Goal: Task Accomplishment & Management: Manage account settings

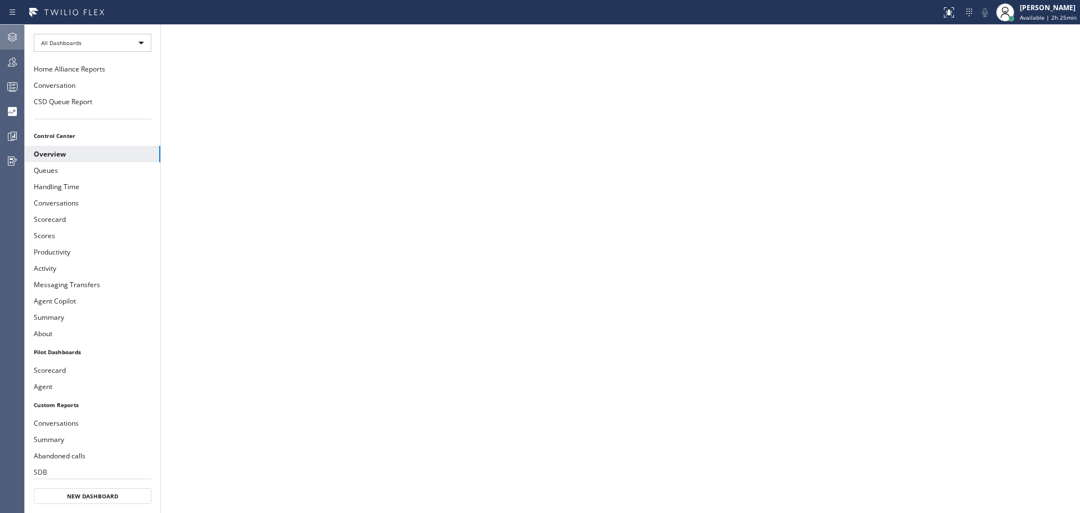
click at [7, 34] on icon at bounding box center [13, 37] width 14 height 14
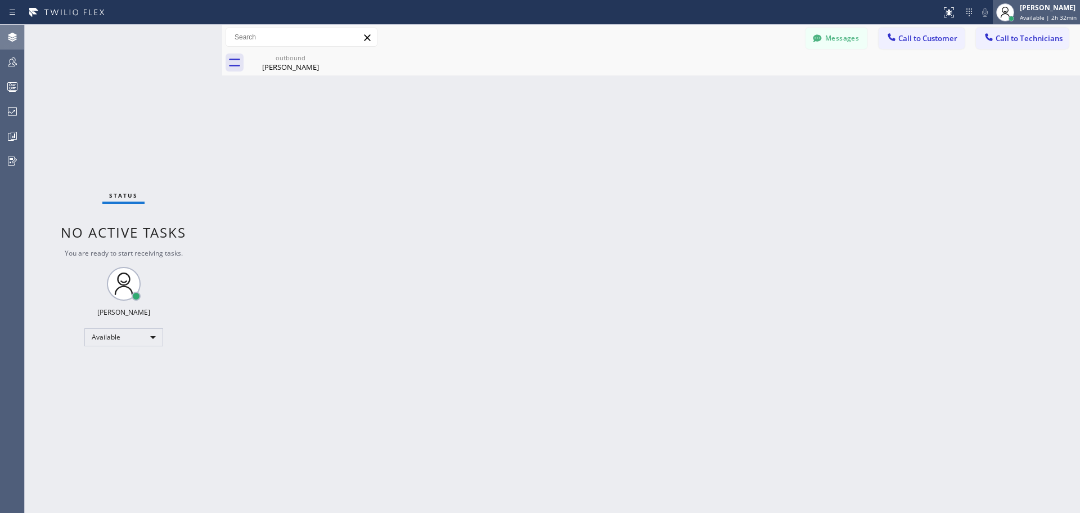
click at [1043, 10] on div "[PERSON_NAME]" at bounding box center [1048, 8] width 57 height 10
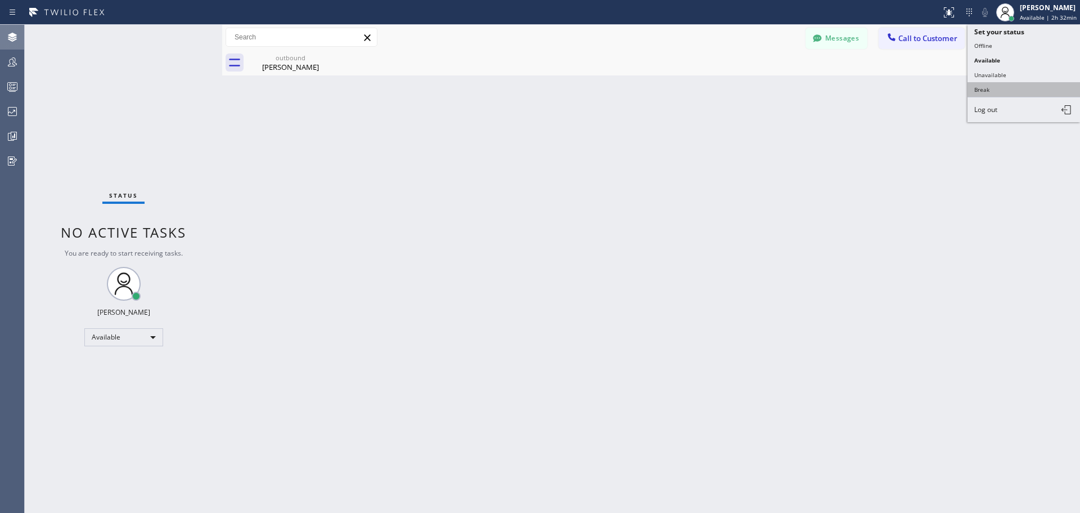
click at [1013, 90] on button "Break" at bounding box center [1024, 89] width 113 height 15
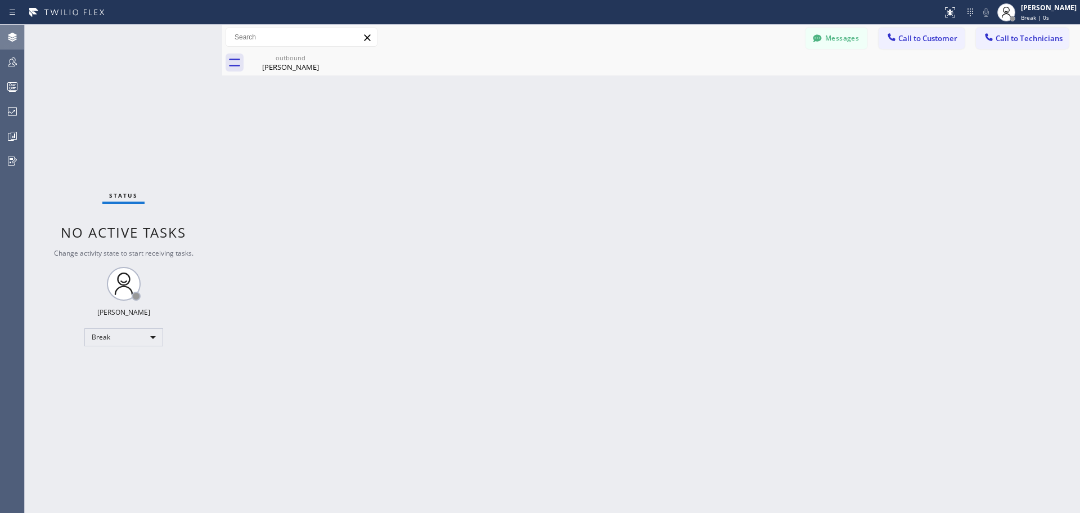
drag, startPoint x: 840, startPoint y: 236, endPoint x: 849, endPoint y: 233, distance: 8.9
click at [848, 233] on div "Back to Dashboard Change Sender ID Customers Technicians RS [PERSON_NAME] [DATE…" at bounding box center [651, 269] width 858 height 488
click at [1029, 12] on div "[PERSON_NAME]" at bounding box center [1049, 8] width 56 height 10
click at [1011, 63] on button "Available" at bounding box center [1024, 60] width 113 height 15
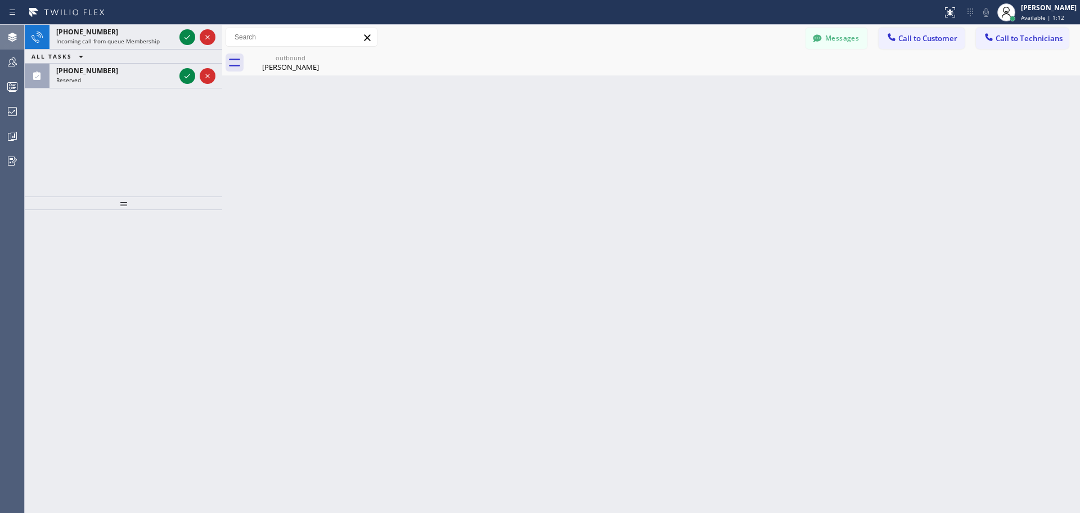
drag, startPoint x: 190, startPoint y: 39, endPoint x: 456, endPoint y: 312, distance: 381.2
click at [190, 39] on icon at bounding box center [188, 37] width 14 height 14
click at [186, 27] on div at bounding box center [197, 37] width 41 height 25
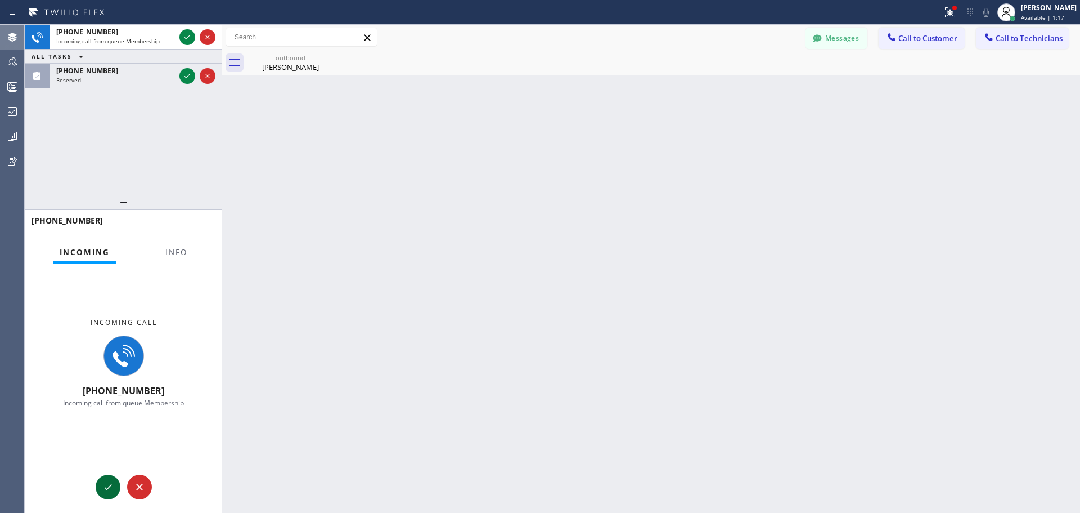
click at [107, 493] on button at bounding box center [108, 486] width 25 height 25
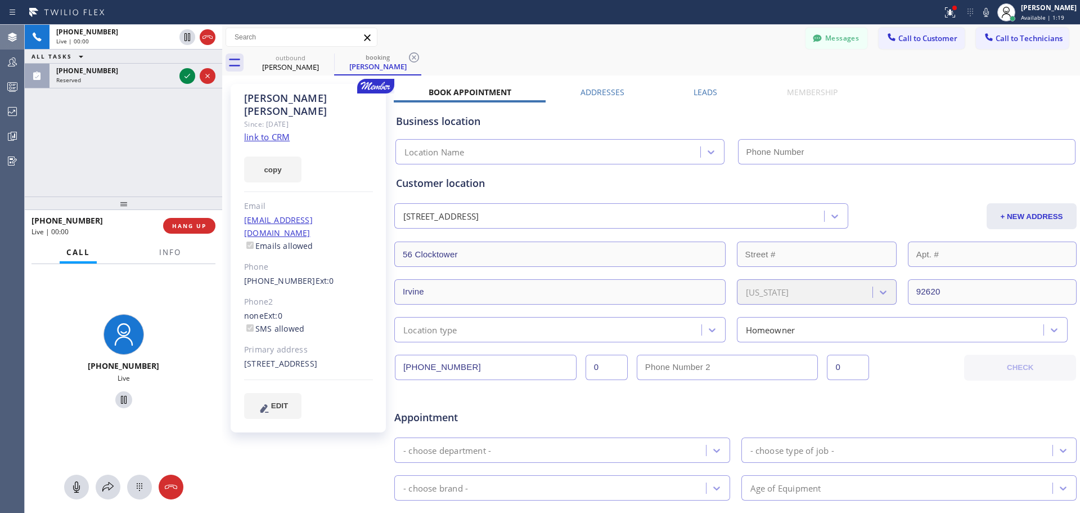
type input "[PHONE_NUMBER]"
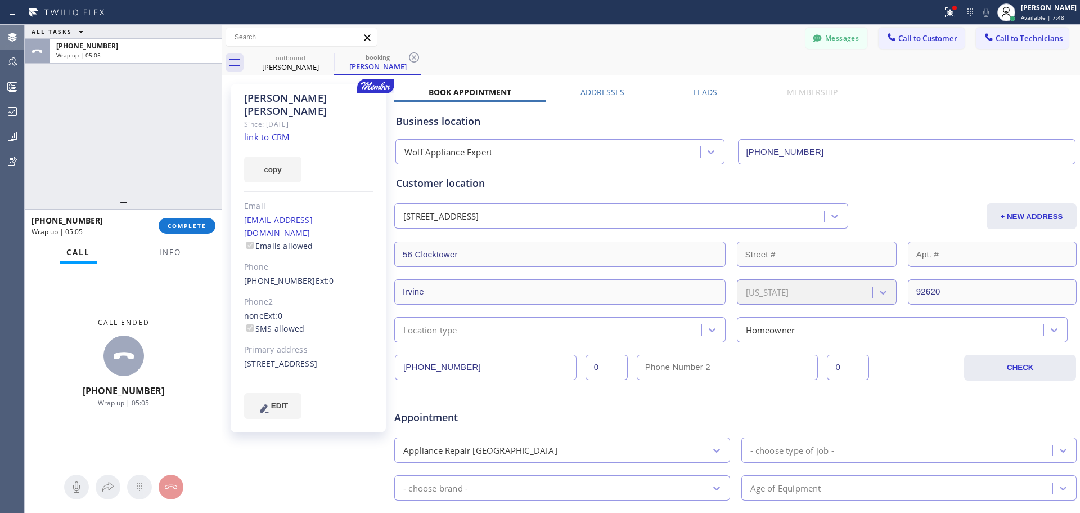
click at [185, 224] on span "COMPLETE" at bounding box center [187, 226] width 39 height 8
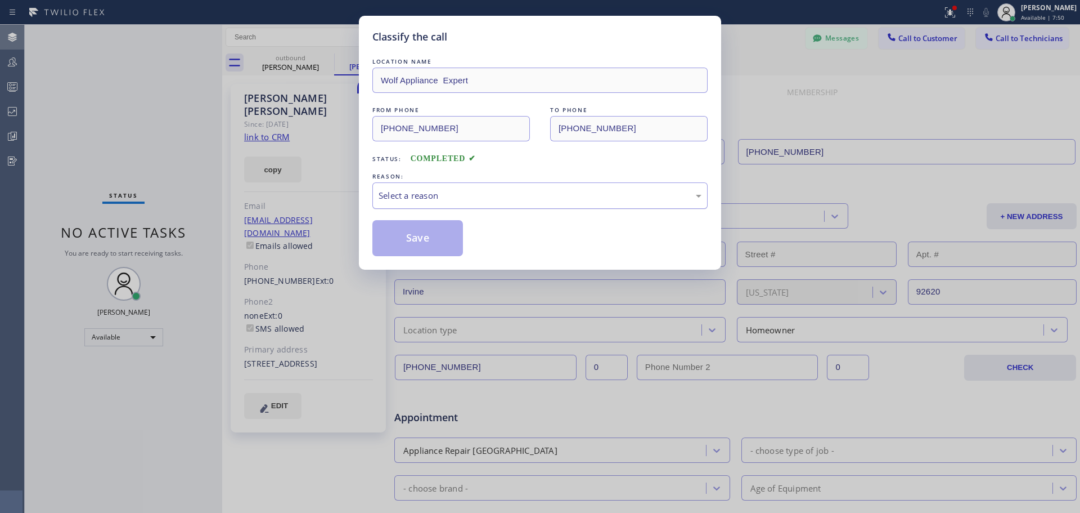
click at [476, 191] on div "Select a reason" at bounding box center [540, 195] width 323 height 13
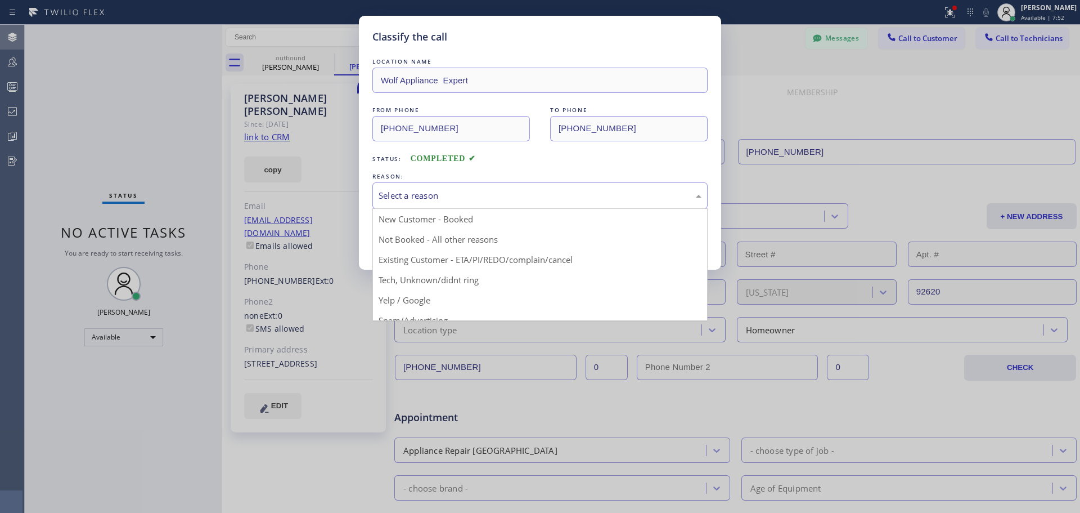
drag, startPoint x: 466, startPoint y: 241, endPoint x: 419, endPoint y: 244, distance: 47.9
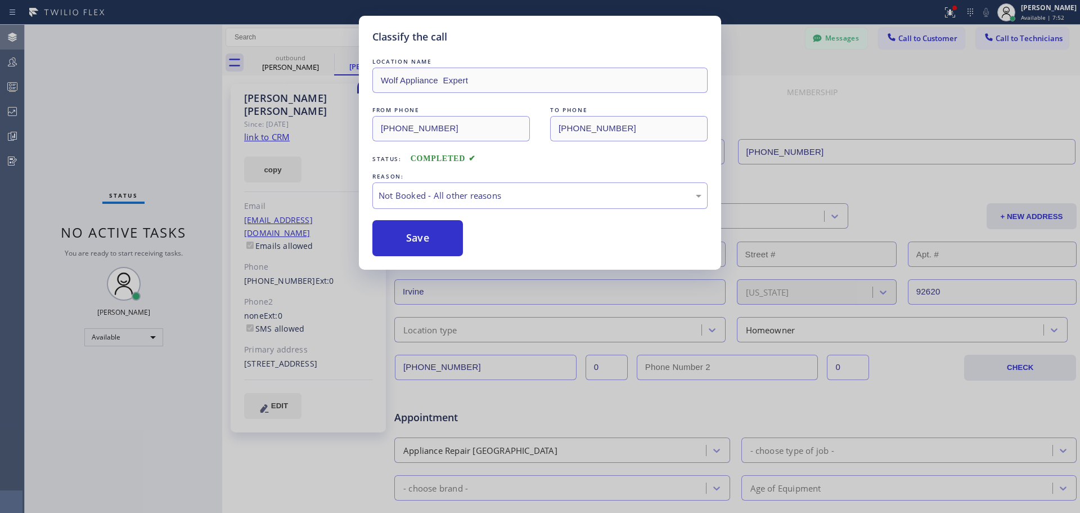
click at [407, 243] on button "Save" at bounding box center [418, 238] width 91 height 36
type input "[PHONE_NUMBER]"
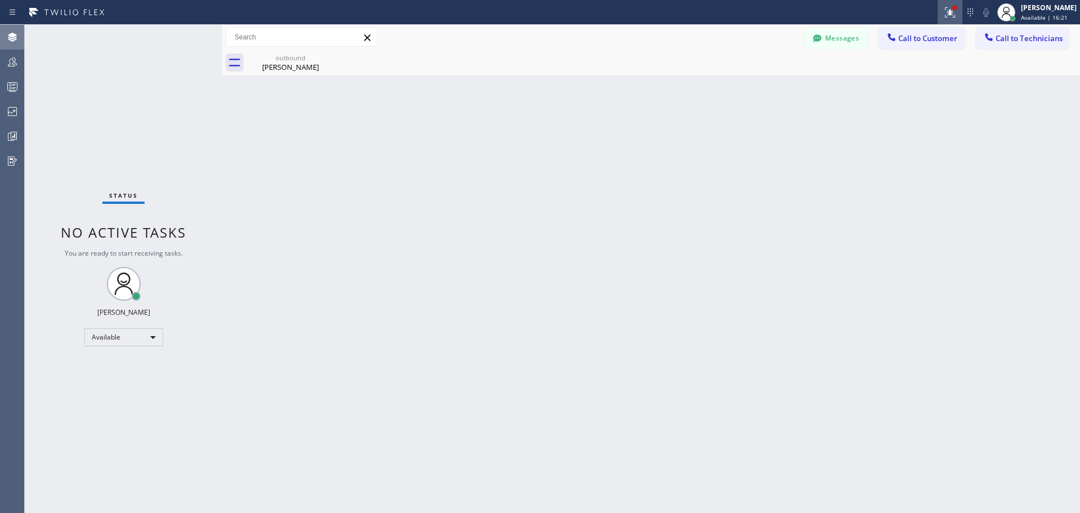
click at [951, 12] on icon at bounding box center [948, 11] width 7 height 8
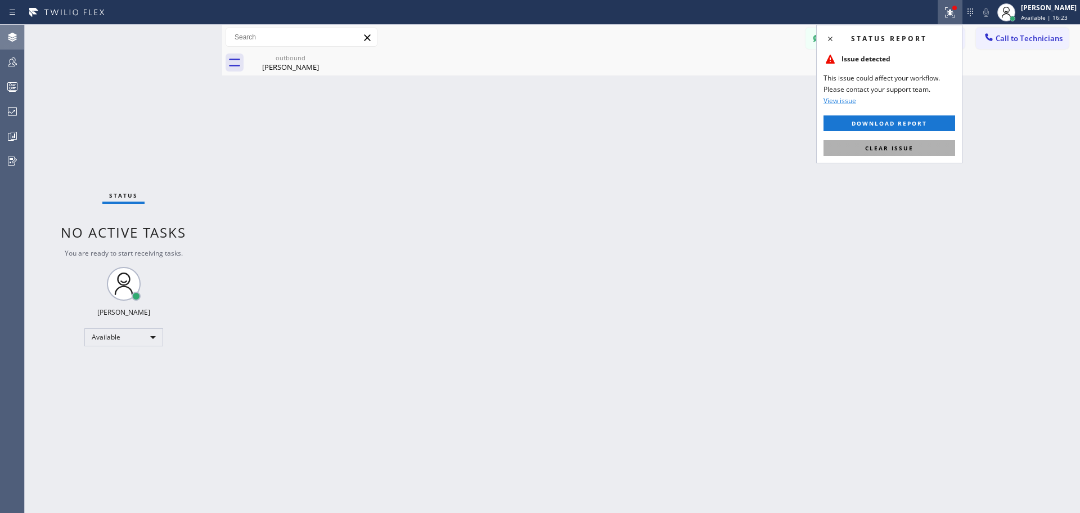
click at [923, 146] on button "Clear issue" at bounding box center [890, 148] width 132 height 16
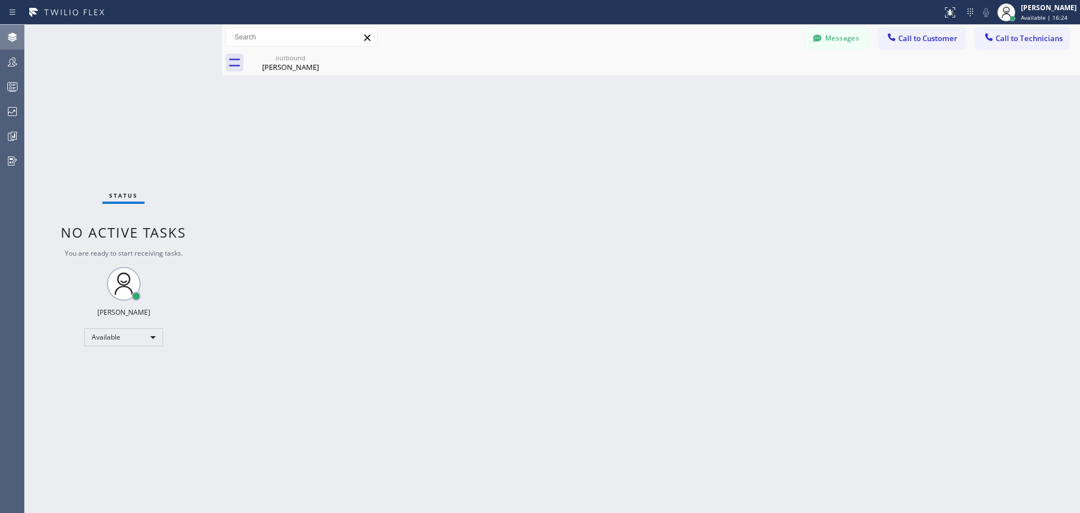
click at [778, 232] on div "Back to Dashboard Change Sender ID Customers Technicians RS [PERSON_NAME] [DATE…" at bounding box center [651, 269] width 858 height 488
click at [10, 110] on icon at bounding box center [13, 112] width 14 height 14
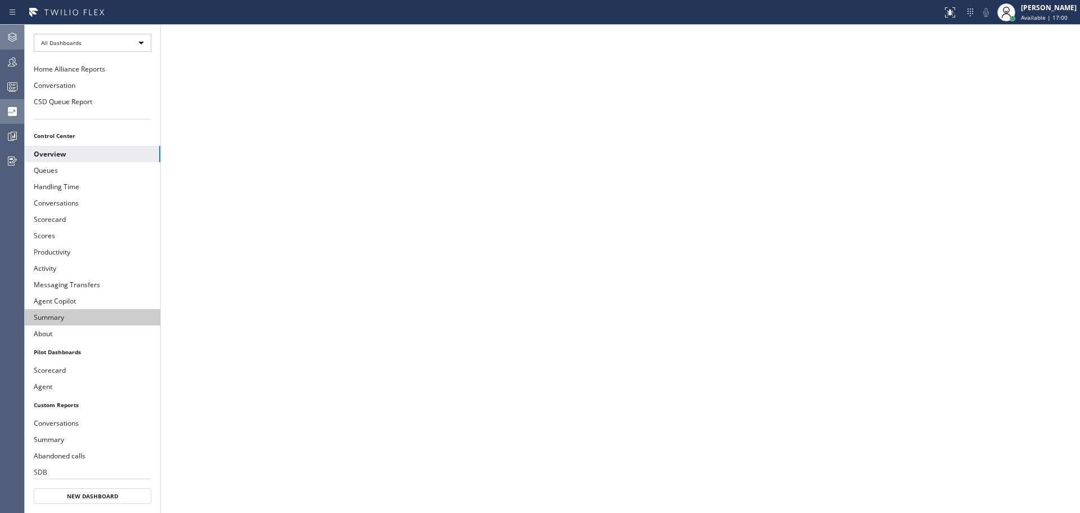
click at [75, 324] on button "Summary" at bounding box center [93, 317] width 136 height 16
click at [16, 34] on icon at bounding box center [13, 37] width 14 height 14
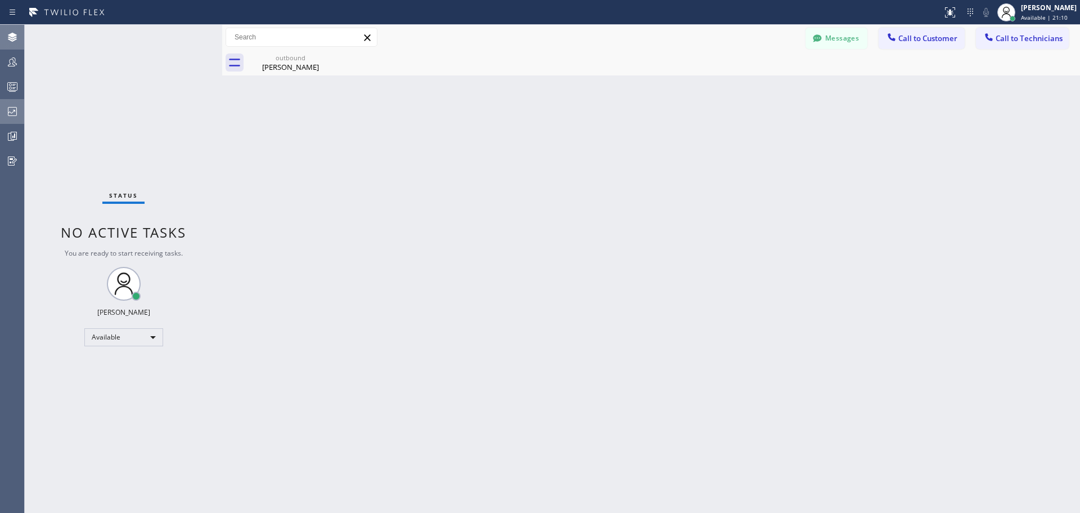
click at [13, 107] on icon at bounding box center [12, 111] width 9 height 9
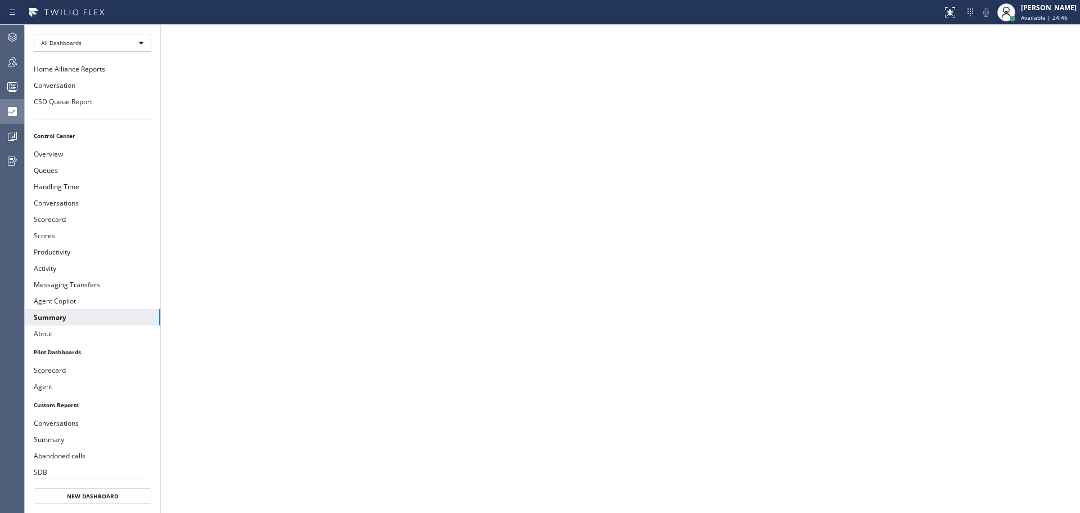
drag, startPoint x: 14, startPoint y: 33, endPoint x: 868, endPoint y: 216, distance: 874.1
click at [14, 33] on icon at bounding box center [12, 37] width 9 height 9
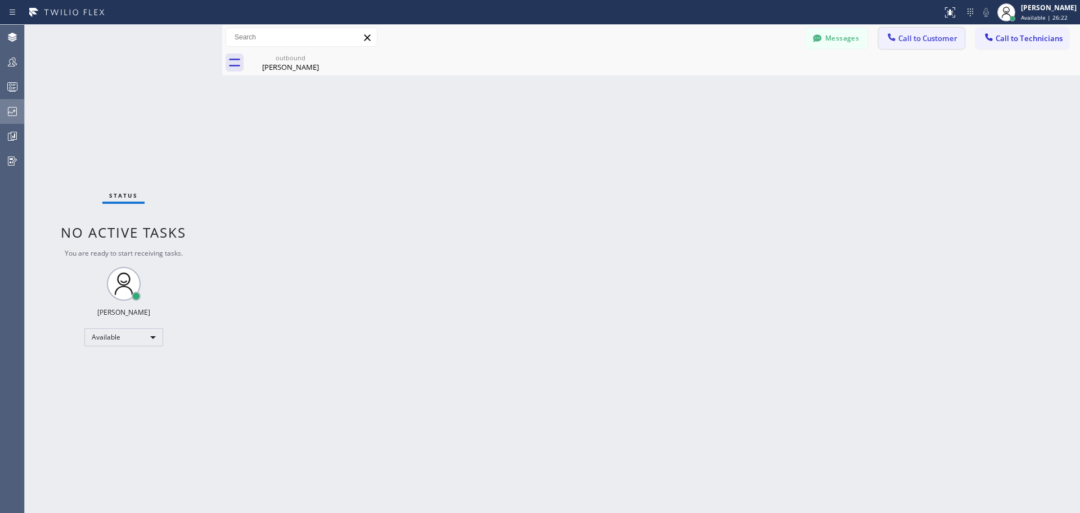
click at [943, 45] on button "Call to Customer" at bounding box center [922, 38] width 86 height 21
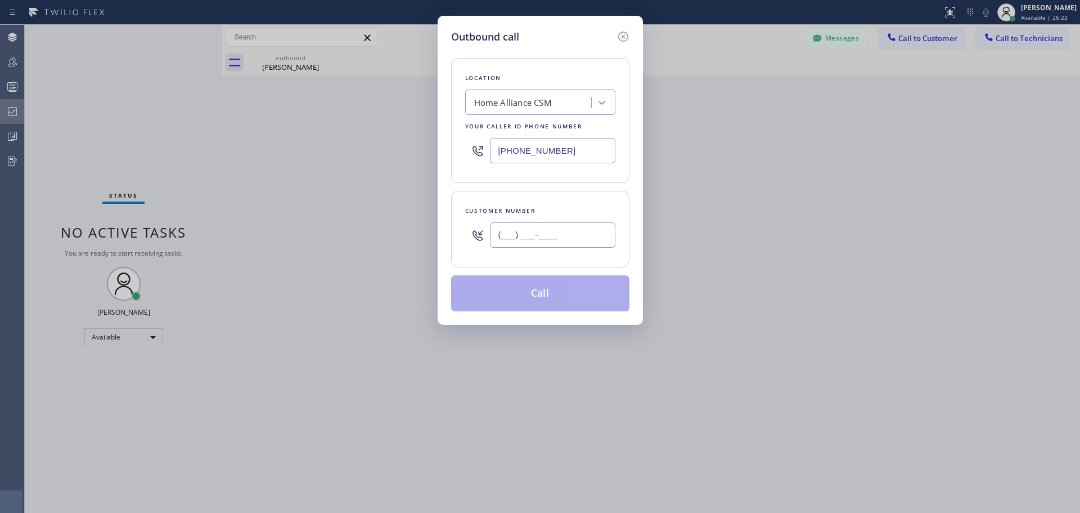
click at [554, 240] on input "(___) ___-____" at bounding box center [552, 234] width 125 height 25
paste input "425) 200-7962"
type input "[PHONE_NUMBER]"
click at [553, 296] on button "Call" at bounding box center [540, 293] width 178 height 36
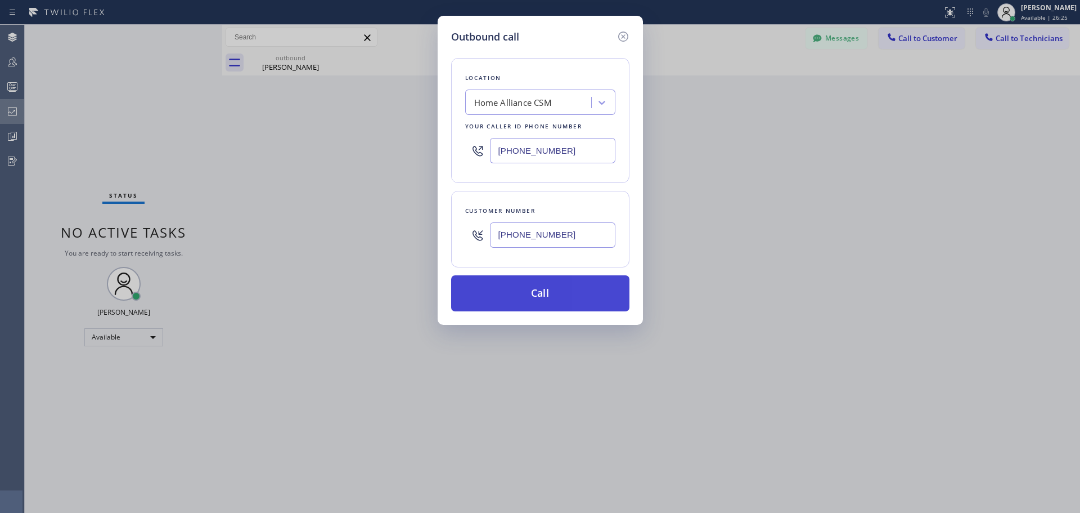
click at [553, 296] on div "Back to Dashboard Change Sender ID Customers Technicians RS [PERSON_NAME] [DATE…" at bounding box center [651, 269] width 858 height 488
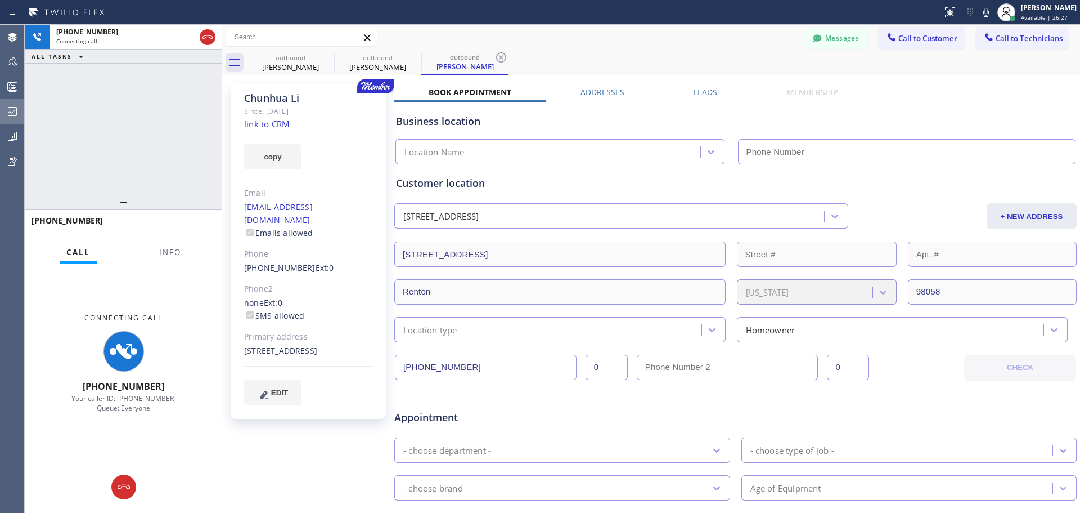
type input "[PHONE_NUMBER]"
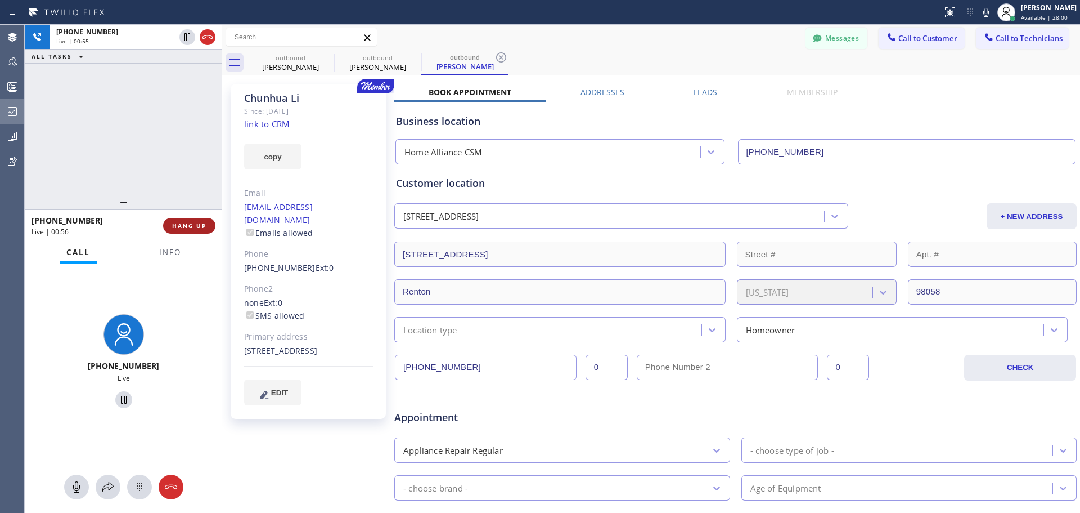
click at [196, 225] on span "HANG UP" at bounding box center [189, 226] width 34 height 8
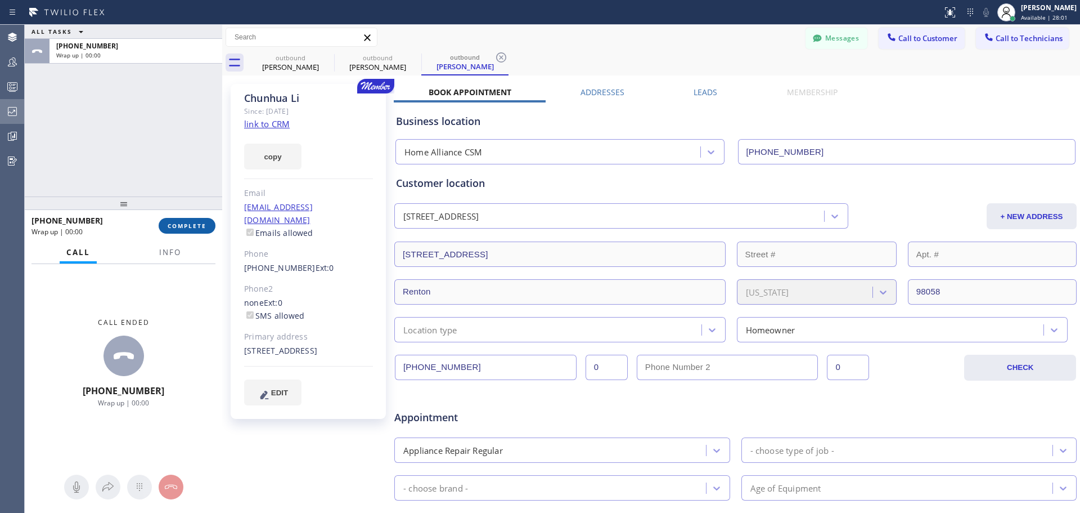
click at [198, 227] on span "COMPLETE" at bounding box center [187, 226] width 39 height 8
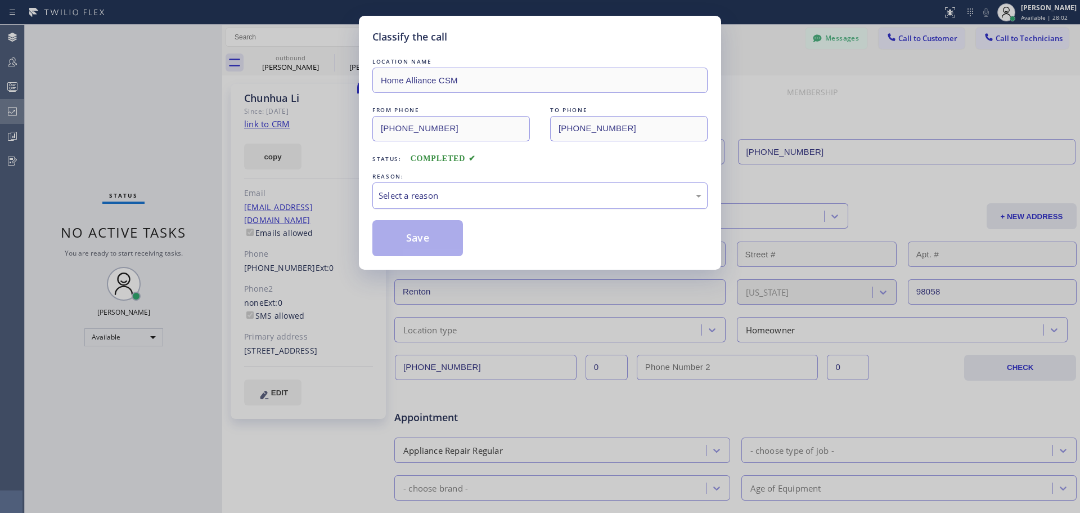
click at [508, 192] on div "Select a reason" at bounding box center [540, 195] width 323 height 13
click at [405, 238] on button "Save" at bounding box center [418, 238] width 91 height 36
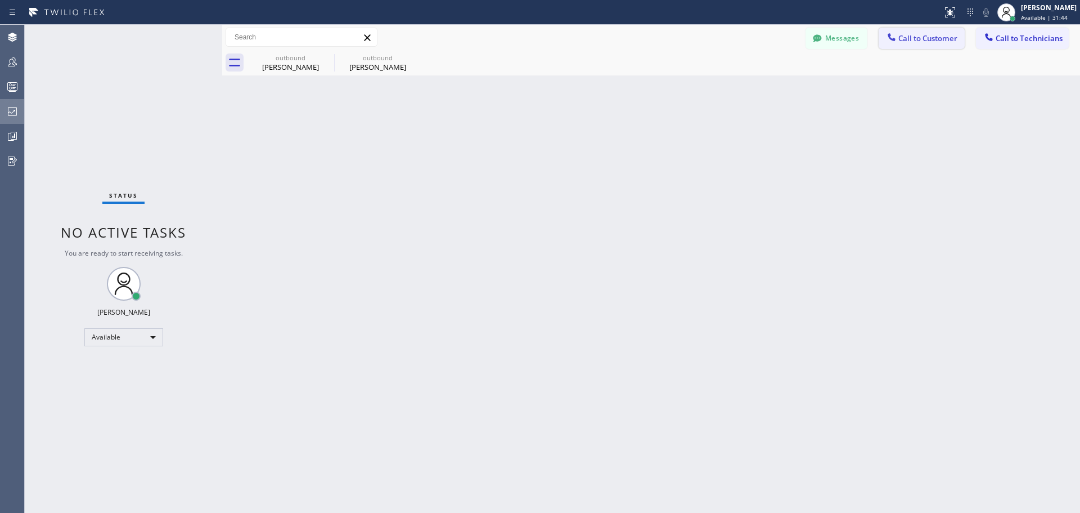
click at [932, 37] on span "Call to Customer" at bounding box center [928, 38] width 59 height 10
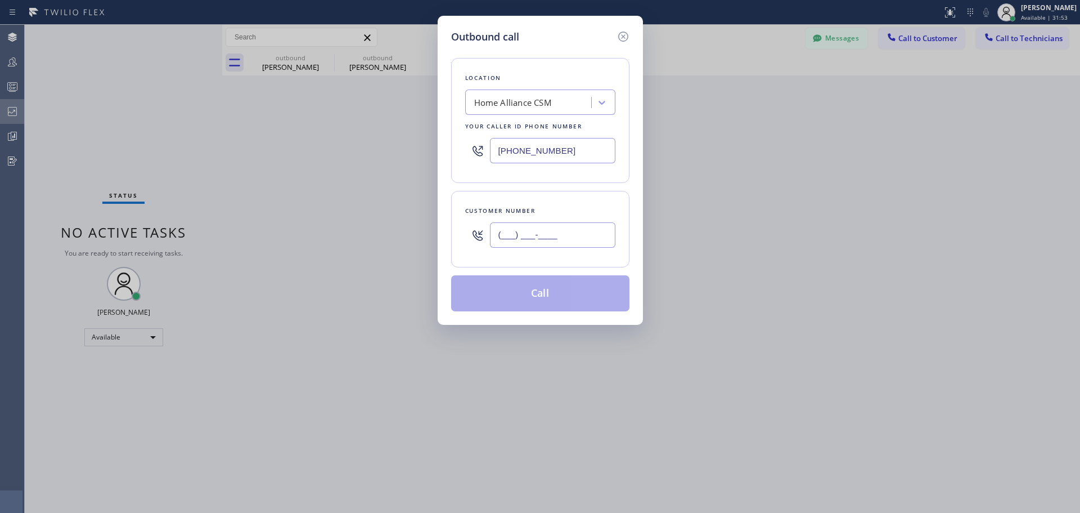
click at [536, 235] on input "(___) ___-____" at bounding box center [552, 234] width 125 height 25
paste input "626) 390-0010"
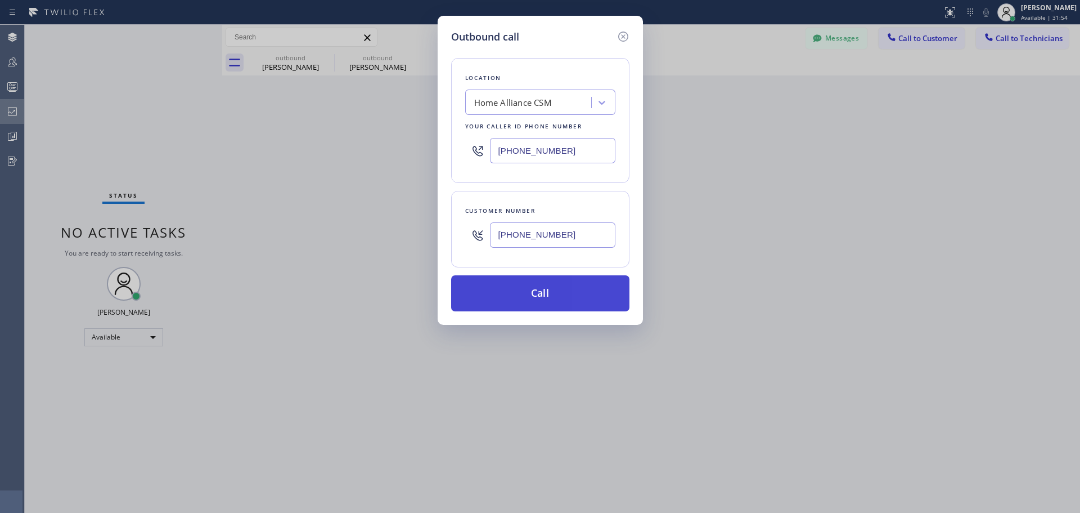
type input "[PHONE_NUMBER]"
click at [564, 290] on button "Call" at bounding box center [540, 293] width 178 height 36
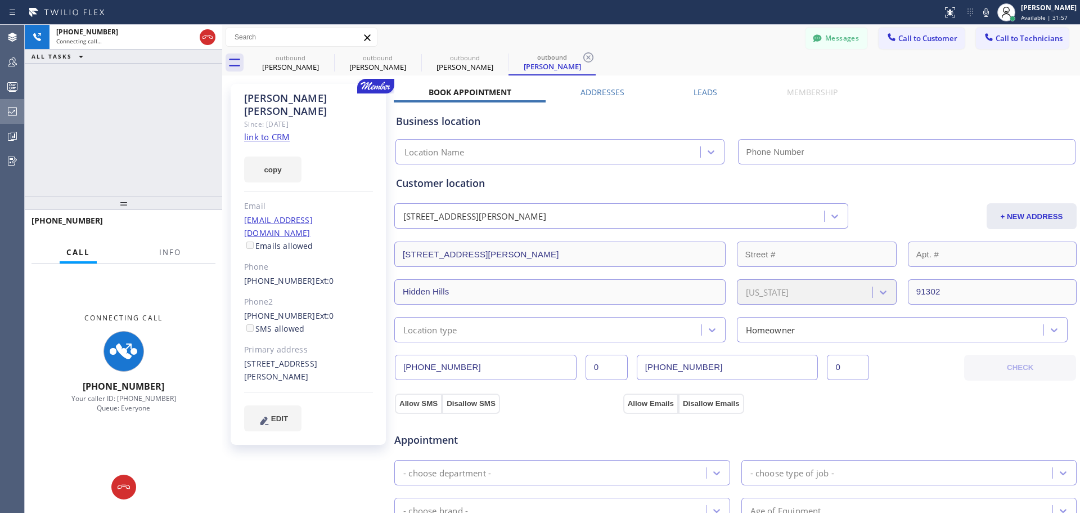
type input "[PHONE_NUMBER]"
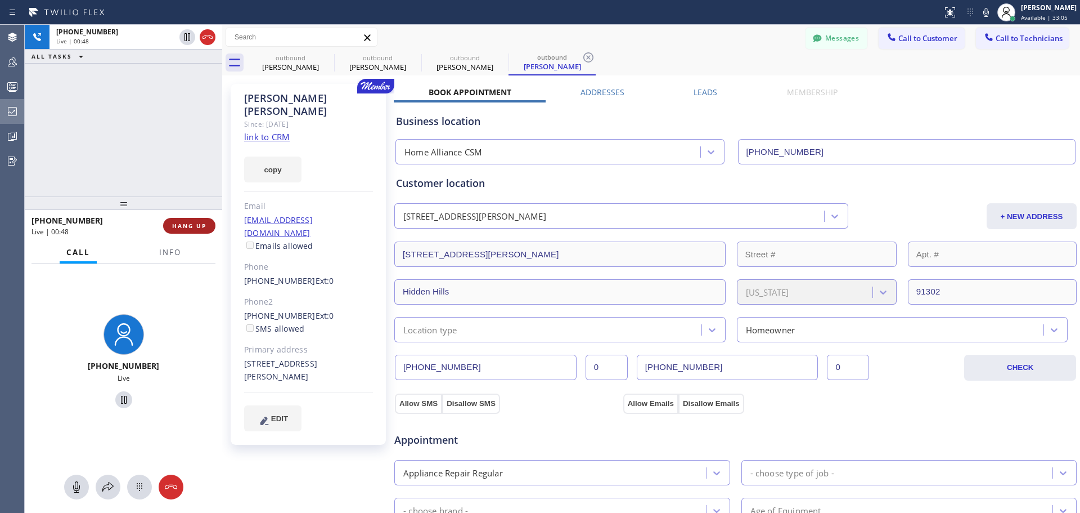
click at [208, 227] on button "HANG UP" at bounding box center [189, 226] width 52 height 16
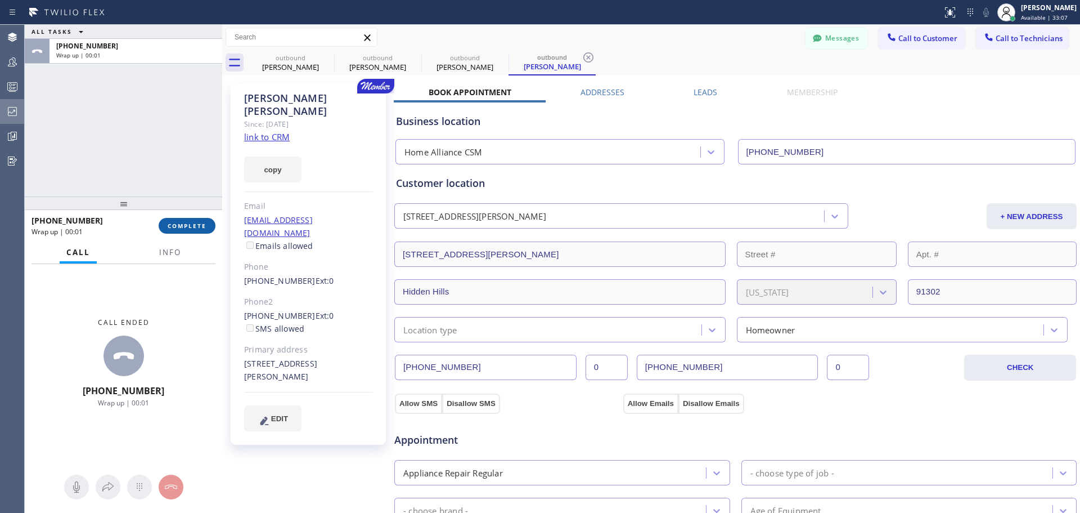
click at [189, 223] on span "COMPLETE" at bounding box center [187, 226] width 39 height 8
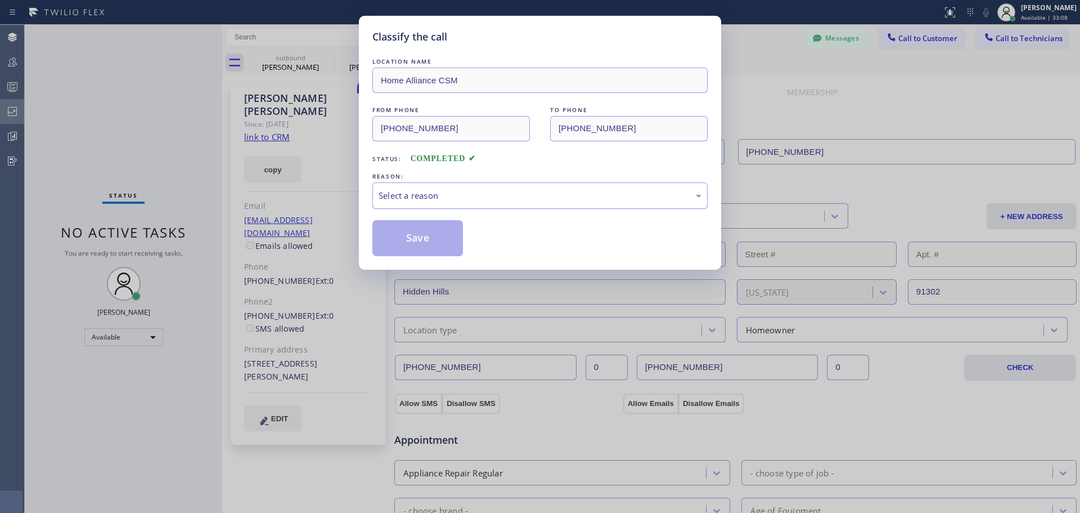
click at [502, 198] on div "Select a reason" at bounding box center [540, 195] width 323 height 13
click at [414, 253] on button "Save" at bounding box center [418, 238] width 91 height 36
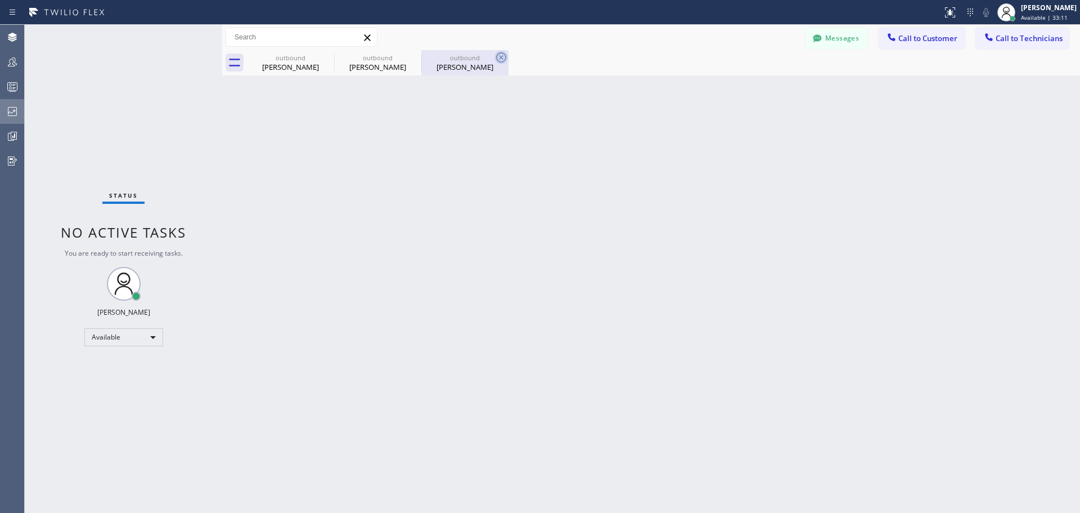
click at [496, 58] on icon at bounding box center [502, 58] width 14 height 14
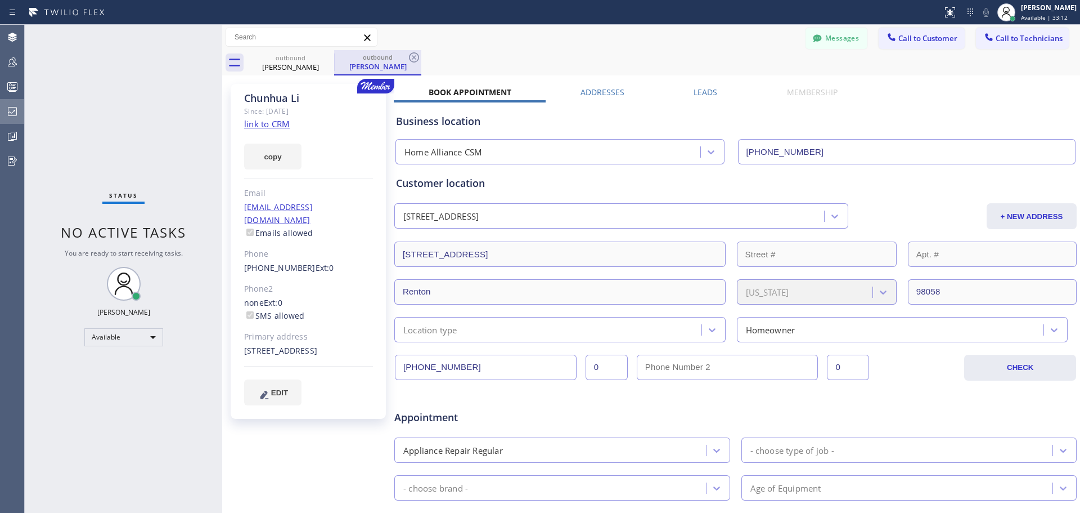
drag, startPoint x: 411, startPoint y: 58, endPoint x: 345, endPoint y: 62, distance: 65.4
click at [404, 59] on div "outbound [PERSON_NAME]" at bounding box center [377, 62] width 87 height 25
click at [325, 56] on icon at bounding box center [327, 57] width 10 height 10
click at [420, 60] on icon at bounding box center [414, 58] width 14 height 14
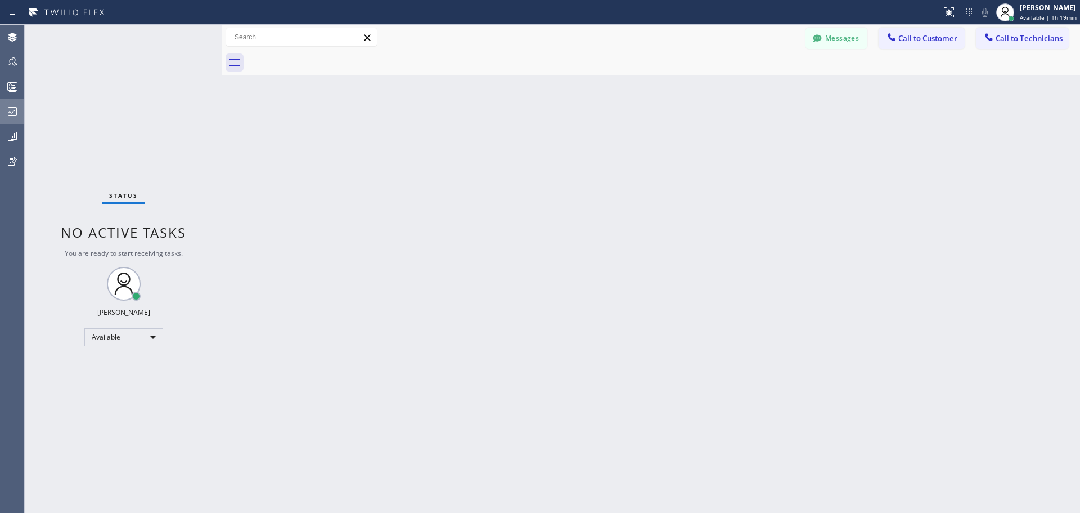
click at [866, 285] on div "Back to Dashboard Change Sender ID Customers Technicians RS [PERSON_NAME] [DATE…" at bounding box center [651, 269] width 858 height 488
click at [933, 44] on button "Call to Customer" at bounding box center [922, 38] width 86 height 21
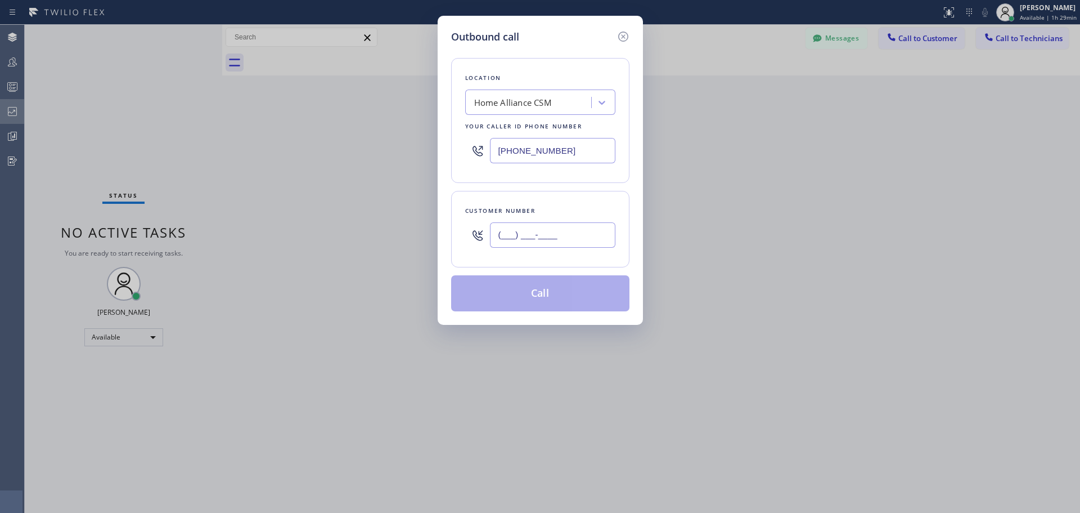
click at [542, 239] on input "(___) ___-____" at bounding box center [552, 234] width 125 height 25
paste input "408) 483-0924"
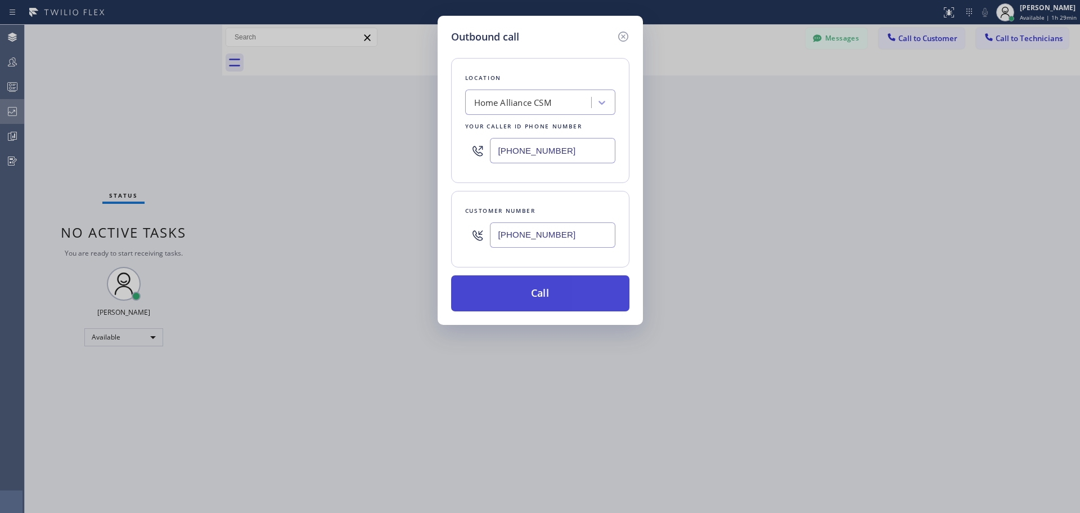
type input "[PHONE_NUMBER]"
click at [558, 302] on button "Call" at bounding box center [540, 293] width 178 height 36
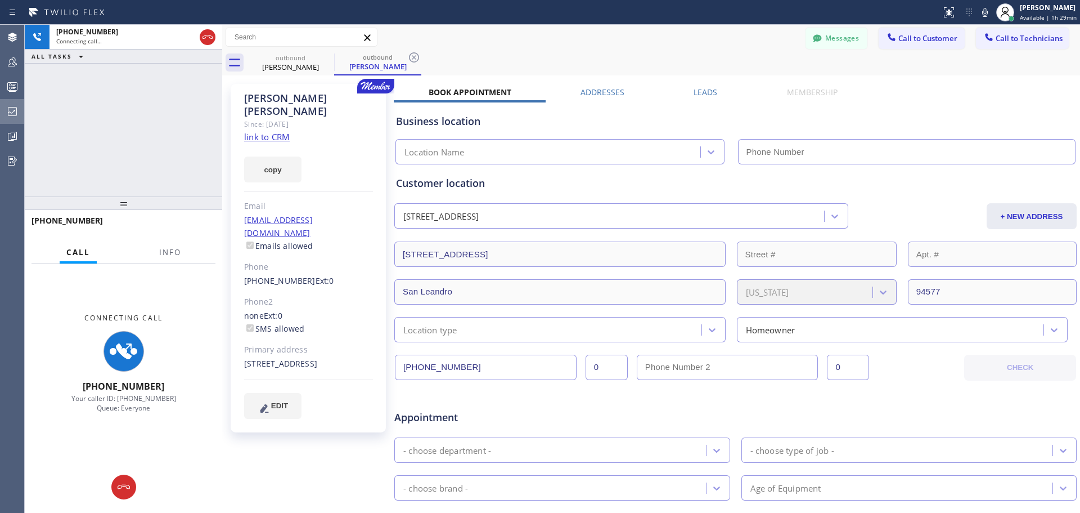
type input "[PHONE_NUMBER]"
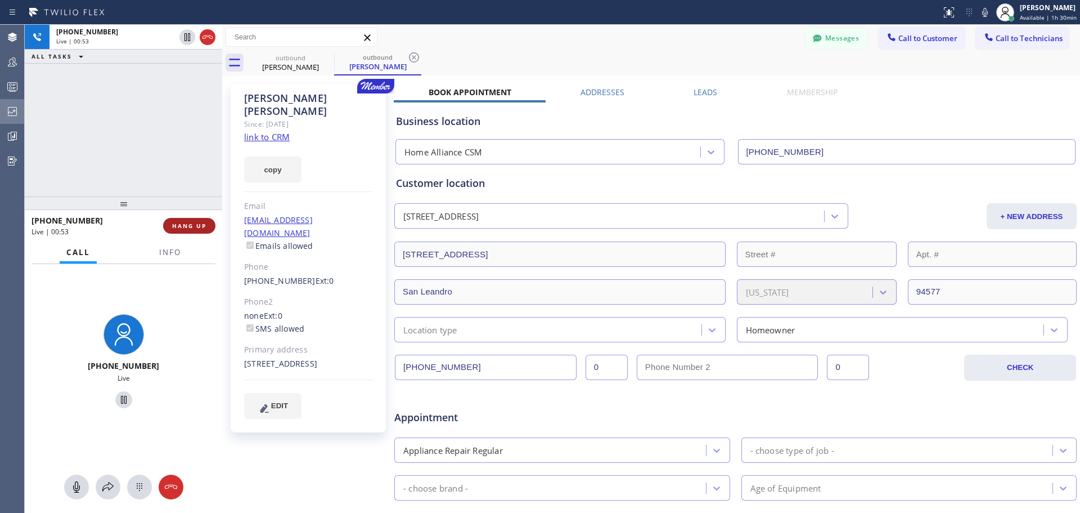
click at [190, 227] on span "HANG UP" at bounding box center [189, 226] width 34 height 8
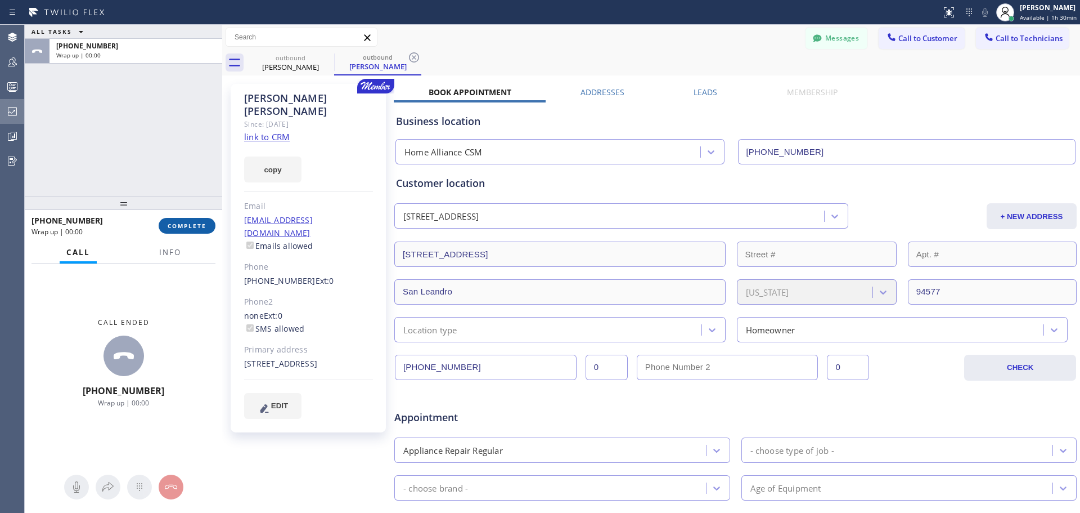
click at [190, 227] on span "COMPLETE" at bounding box center [187, 226] width 39 height 8
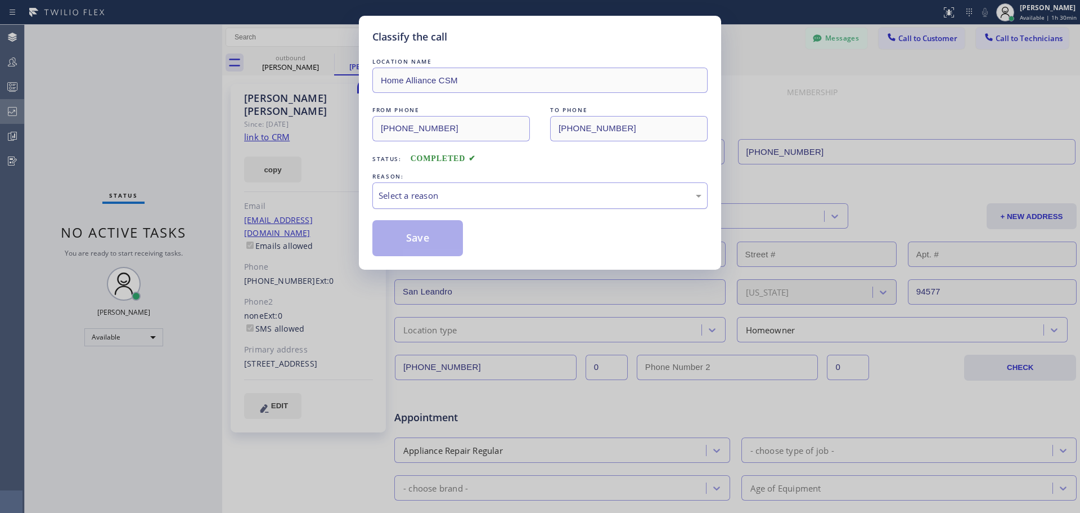
click at [506, 196] on div "Select a reason" at bounding box center [540, 195] width 323 height 13
click at [394, 249] on button "Save" at bounding box center [418, 238] width 91 height 36
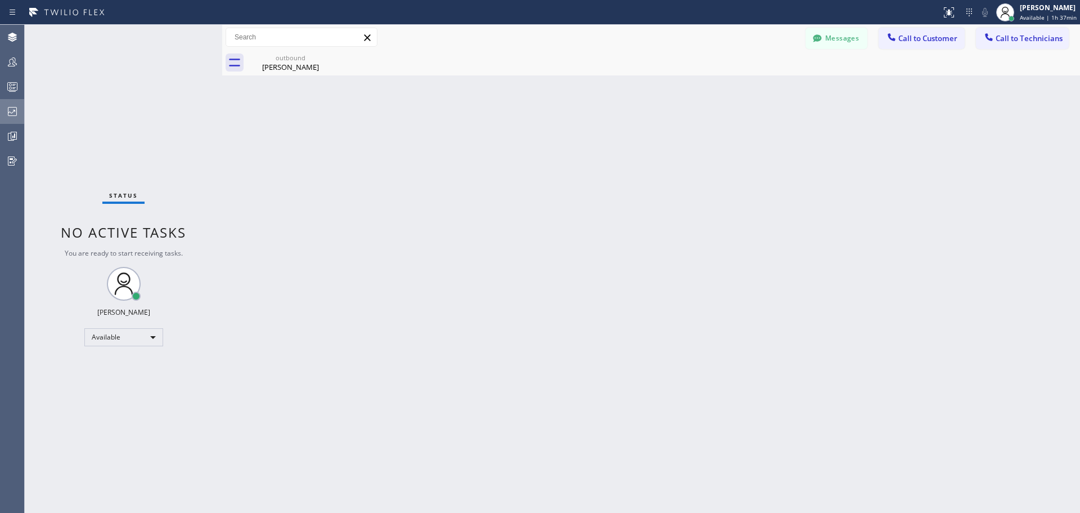
click at [11, 110] on icon at bounding box center [13, 112] width 14 height 14
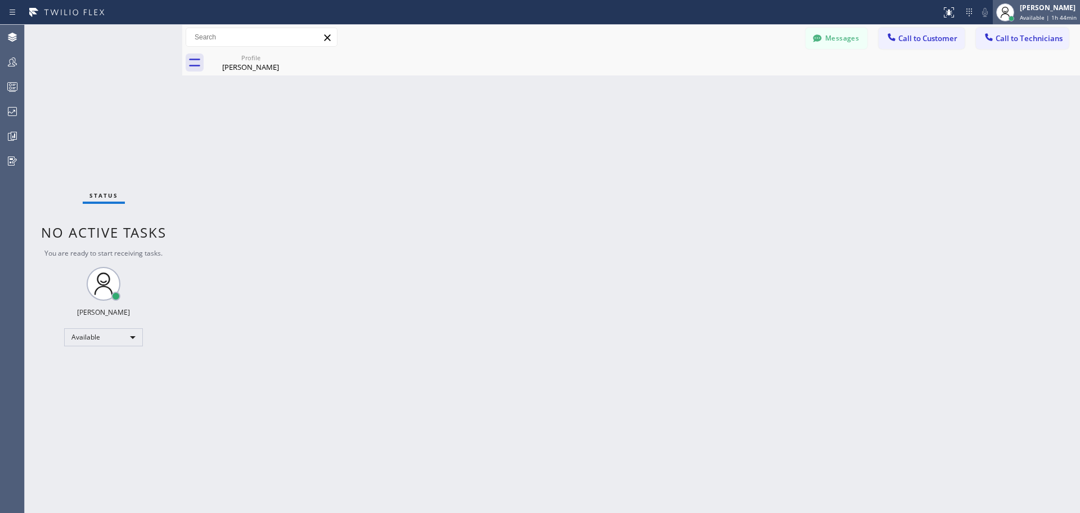
click at [1041, 16] on span "Available | 1h 44min" at bounding box center [1048, 18] width 57 height 8
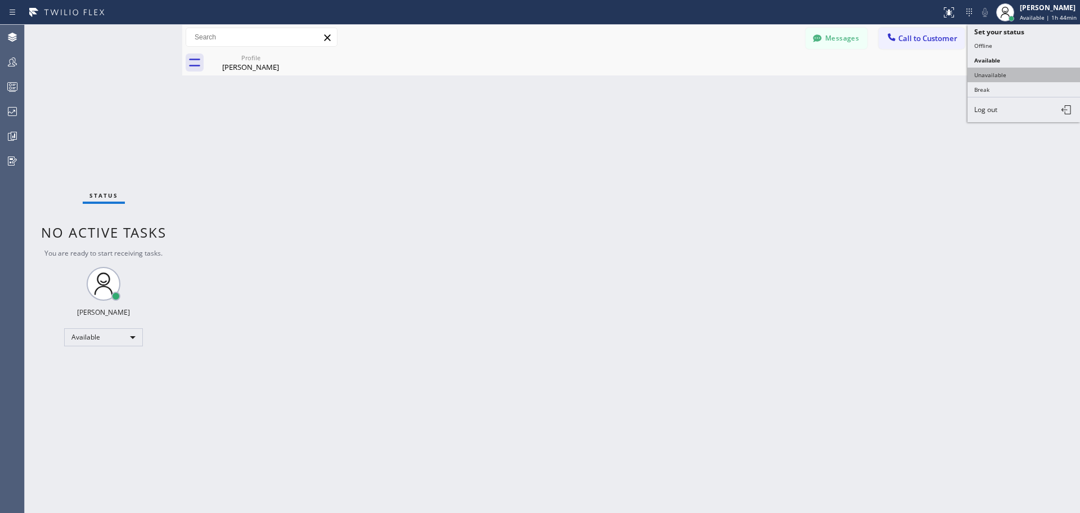
click at [1015, 71] on button "Unavailable" at bounding box center [1024, 75] width 113 height 15
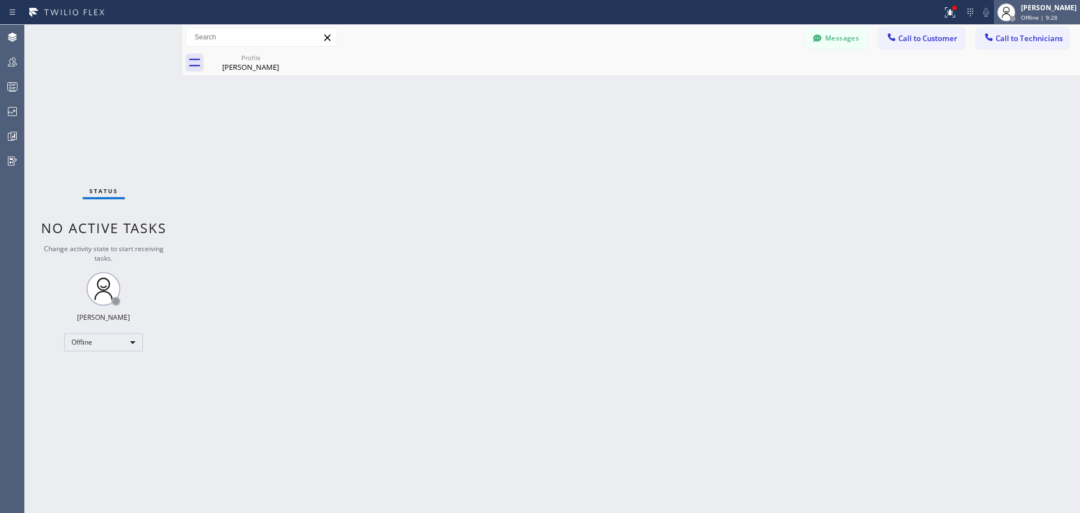
click at [1021, 11] on div "[PERSON_NAME]" at bounding box center [1049, 8] width 56 height 10
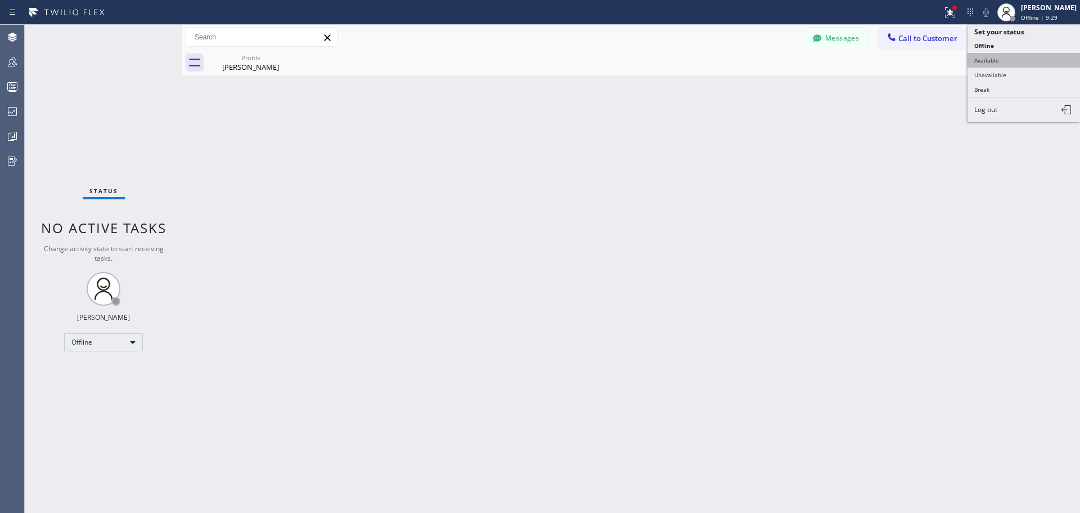
click at [1005, 61] on button "Available" at bounding box center [1024, 60] width 113 height 15
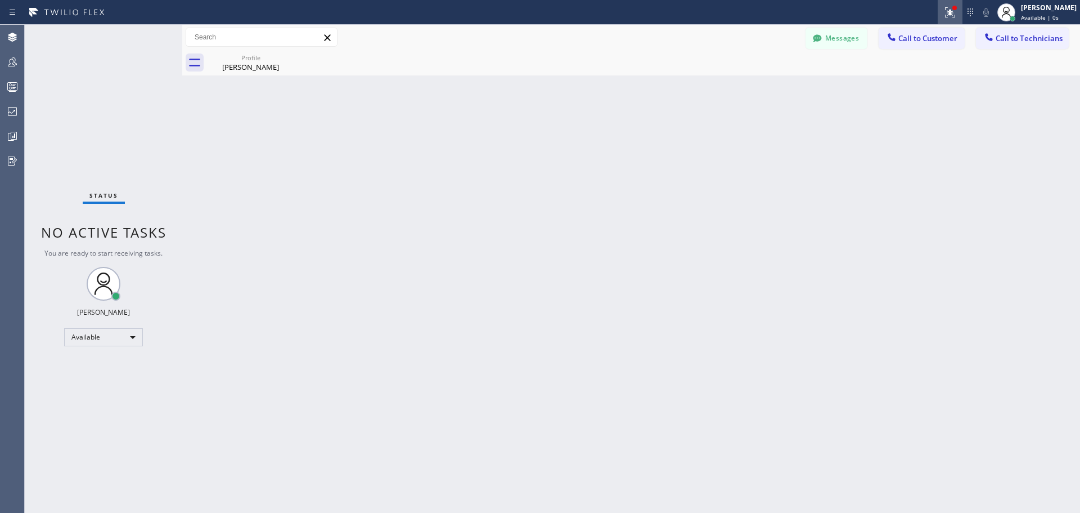
click at [960, 15] on div at bounding box center [950, 13] width 25 height 14
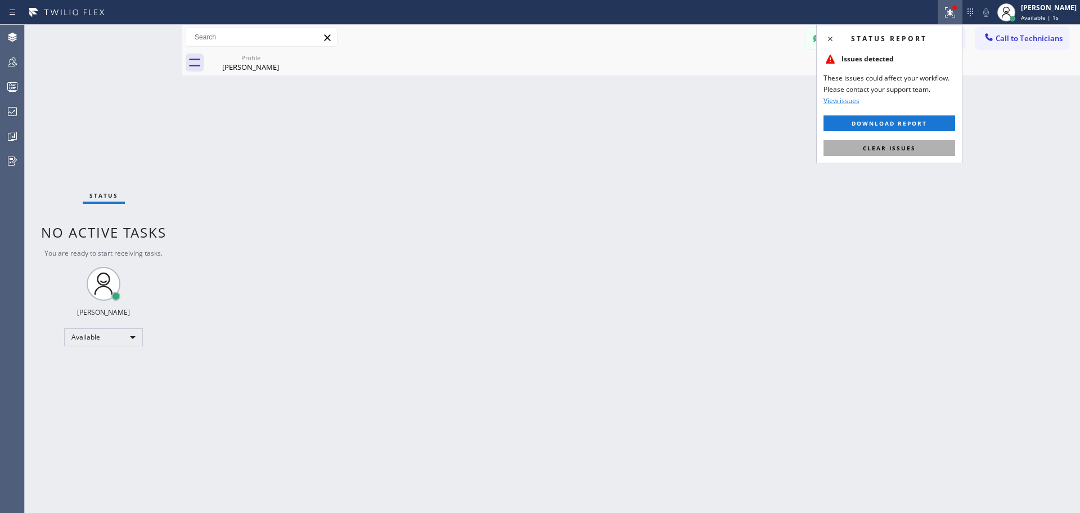
click at [888, 151] on span "Clear issues" at bounding box center [889, 148] width 53 height 8
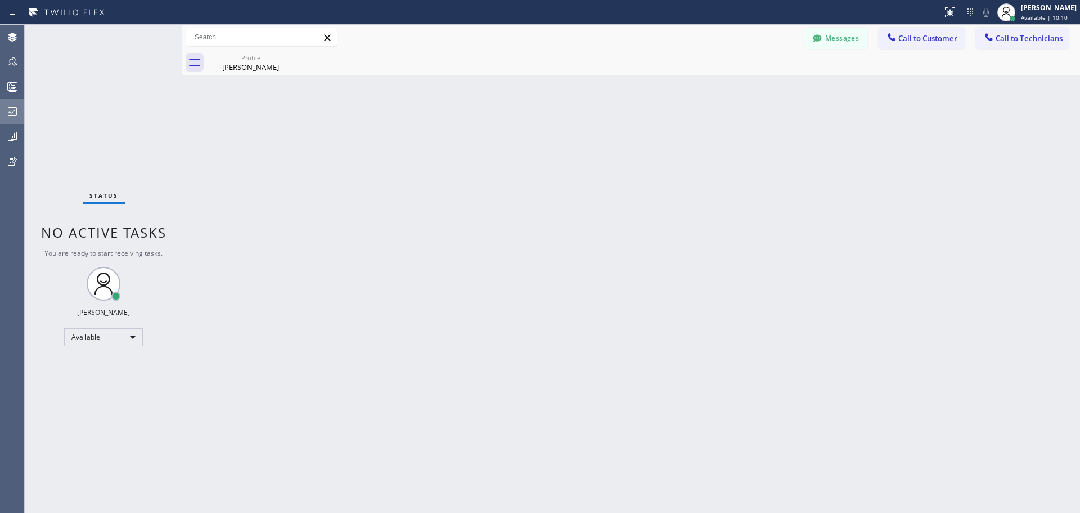
click at [16, 108] on icon at bounding box center [13, 112] width 14 height 14
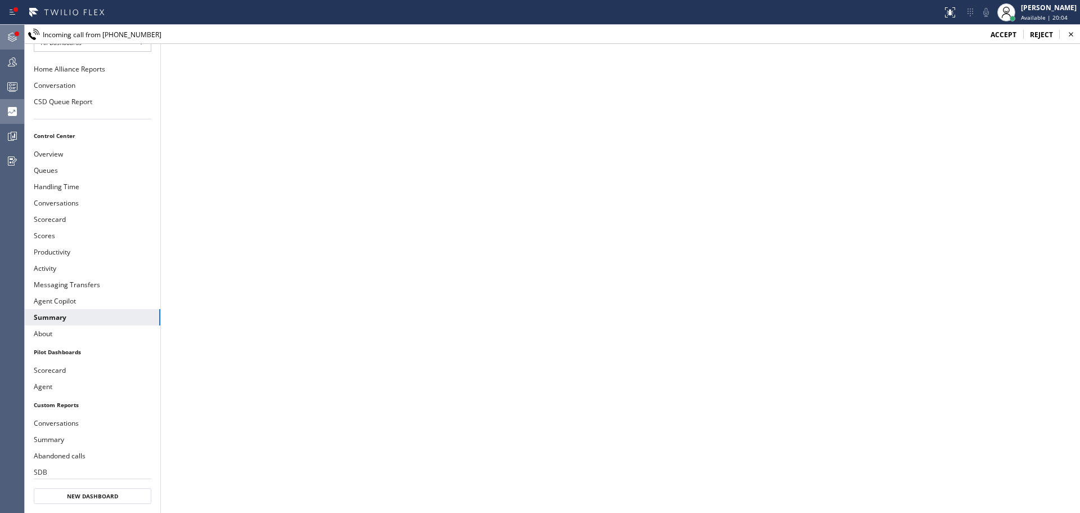
click at [13, 33] on icon at bounding box center [13, 37] width 14 height 14
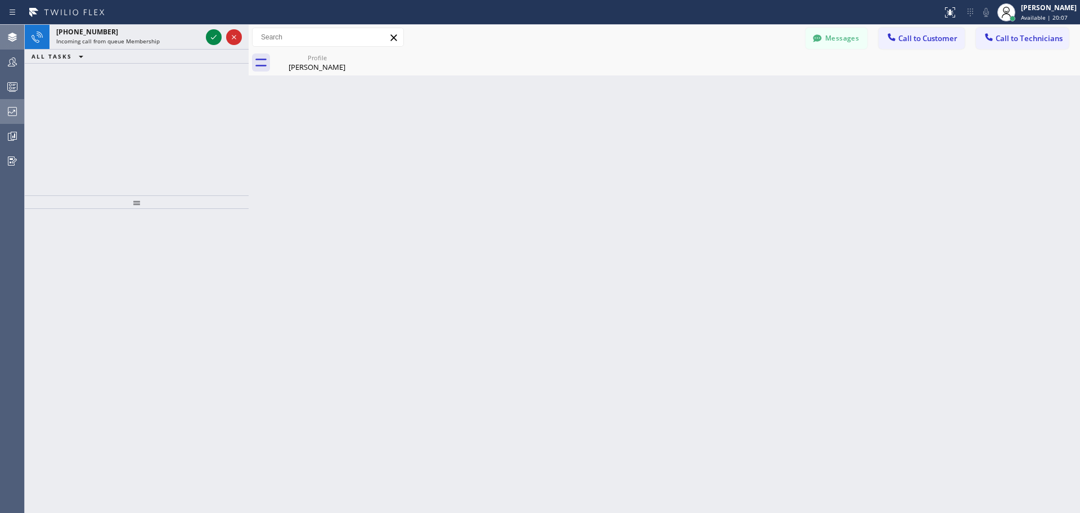
drag, startPoint x: 183, startPoint y: 37, endPoint x: 250, endPoint y: 46, distance: 67.0
click at [249, 46] on div at bounding box center [249, 269] width 0 height 488
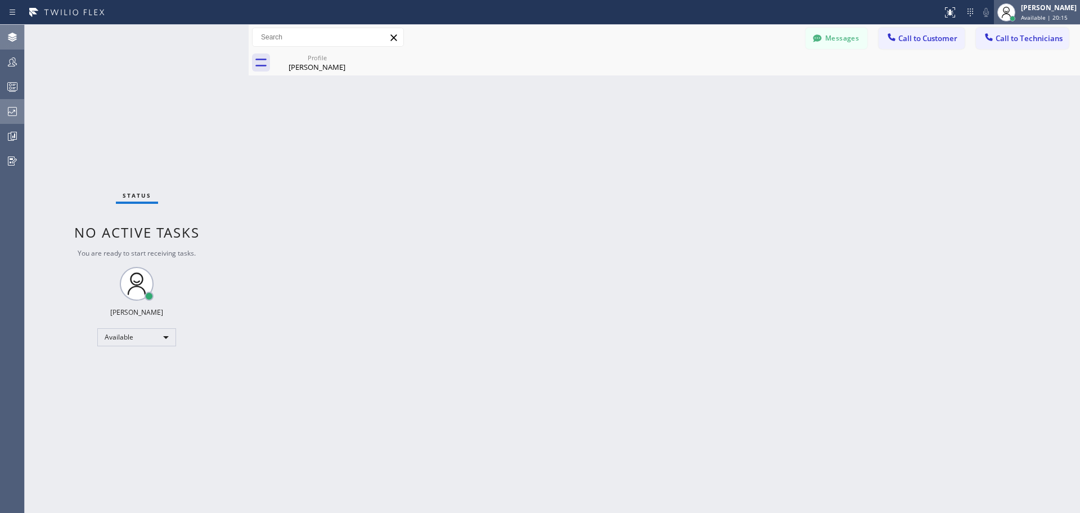
click at [1049, 12] on div "[PERSON_NAME]" at bounding box center [1049, 8] width 56 height 10
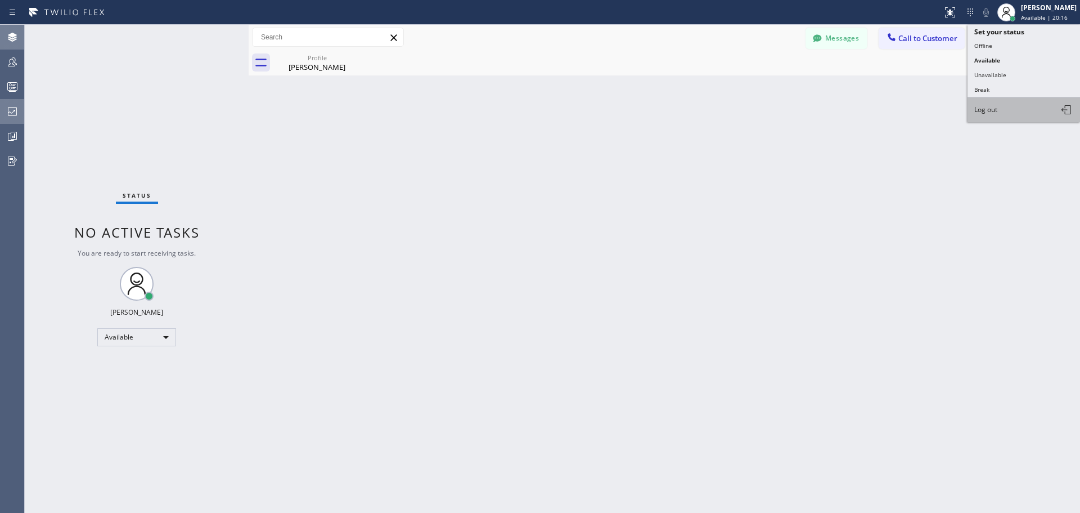
click at [985, 107] on span "Log out" at bounding box center [986, 110] width 23 height 10
